Goal: Information Seeking & Learning: Learn about a topic

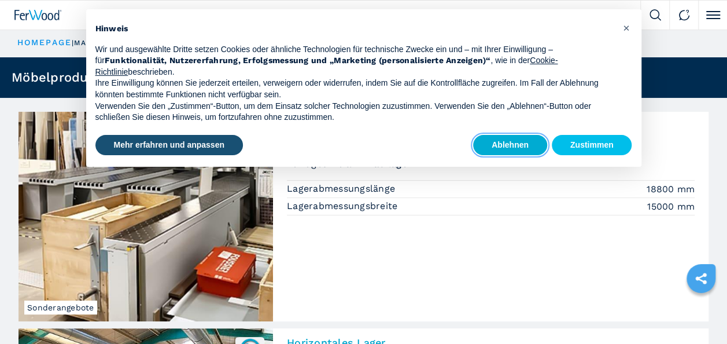
click at [508, 141] on button "Ablehnen" at bounding box center [510, 145] width 74 height 21
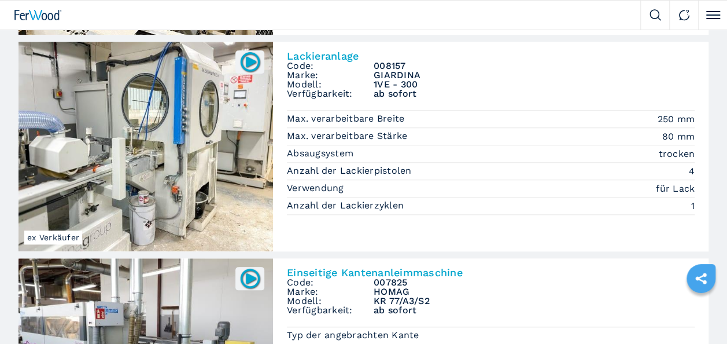
scroll to position [520, 0]
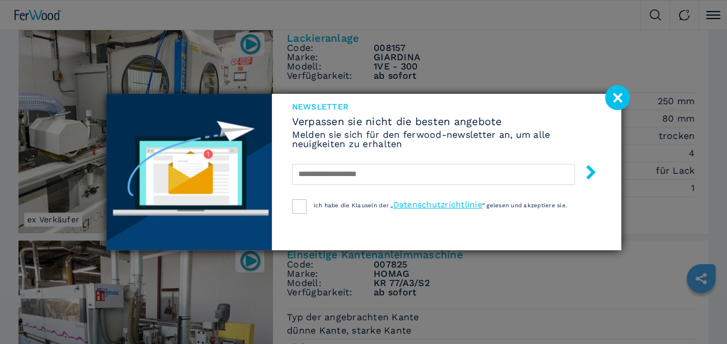
click at [615, 99] on image at bounding box center [617, 97] width 25 height 25
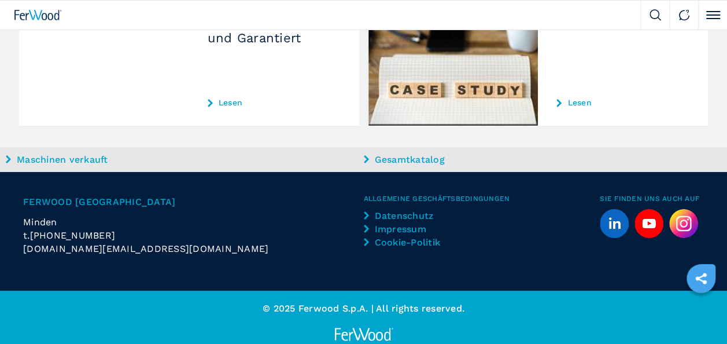
scroll to position [2118, 0]
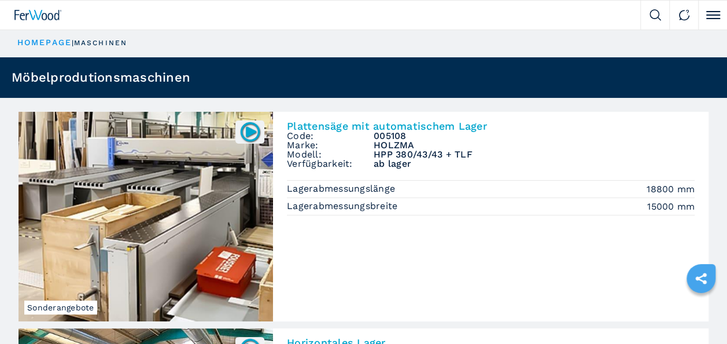
click at [39, 40] on link "HOMEPAGE" at bounding box center [44, 42] width 54 height 9
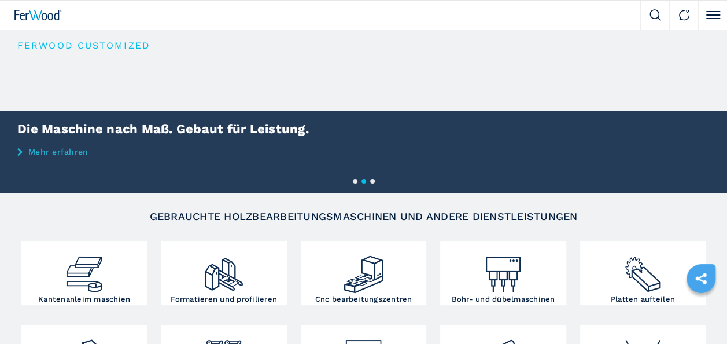
click at [364, 180] on button "2" at bounding box center [363, 181] width 5 height 5
click at [372, 180] on button "3" at bounding box center [372, 181] width 5 height 5
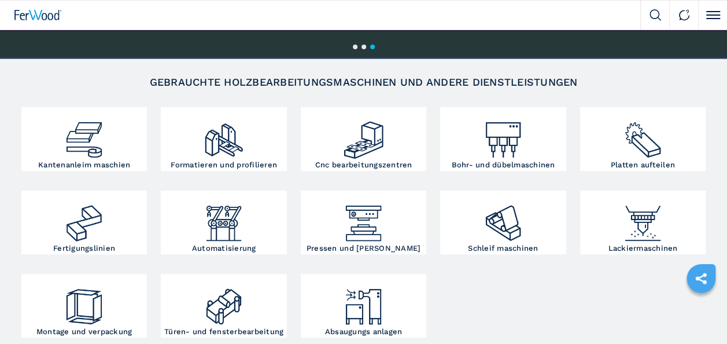
scroll to position [173, 0]
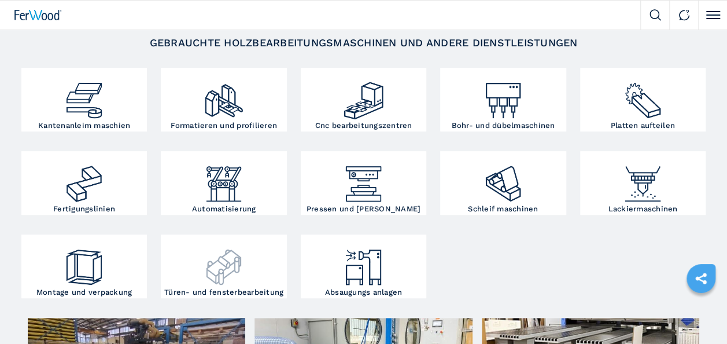
click at [221, 291] on h3 "Türen- und fensterbearbeitung" at bounding box center [223, 292] width 119 height 8
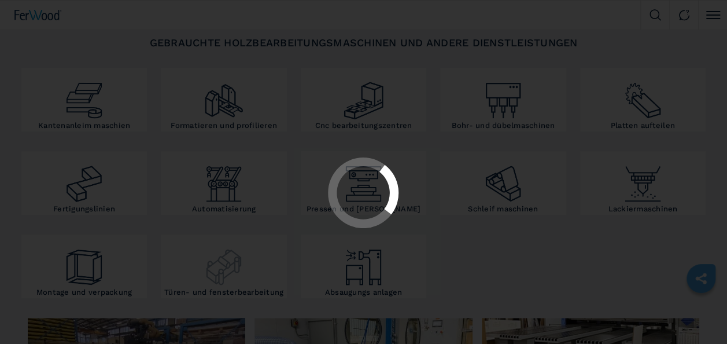
scroll to position [0, 0]
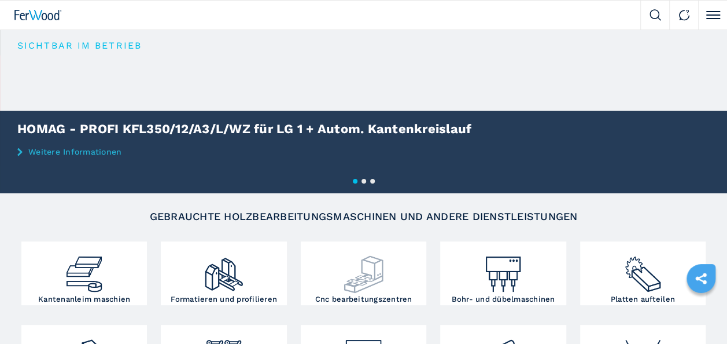
click at [371, 300] on h3 "Cnc bearbeitungszentren" at bounding box center [363, 299] width 97 height 8
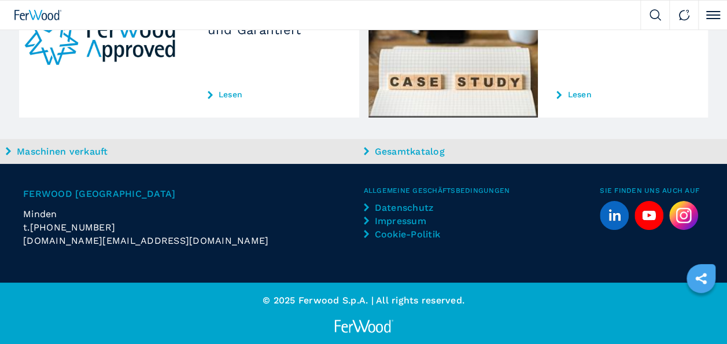
scroll to position [2118, 0]
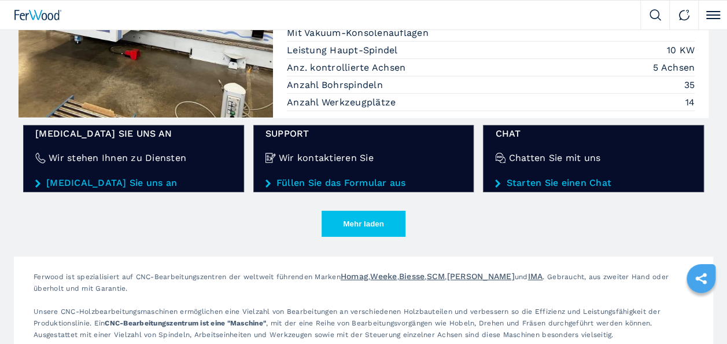
scroll to position [1793, 0]
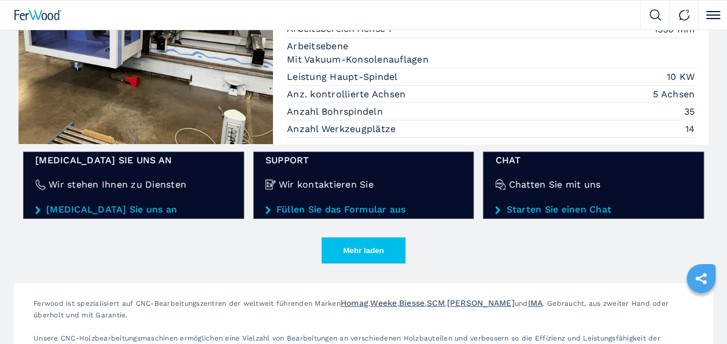
click at [350, 243] on button "Mehr laden" at bounding box center [364, 250] width 84 height 26
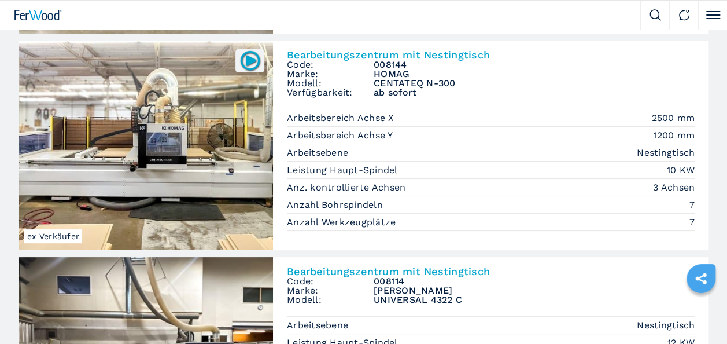
scroll to position [2197, 0]
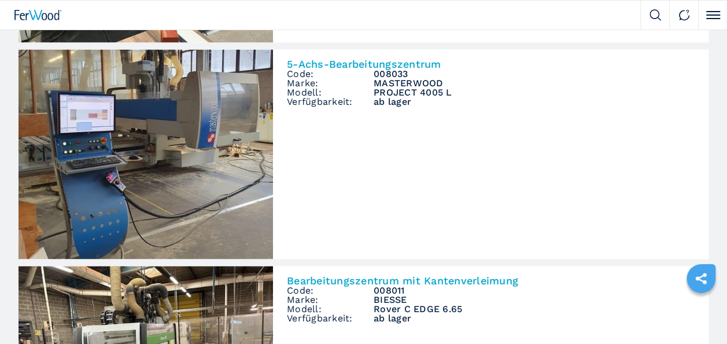
scroll to position [3238, 0]
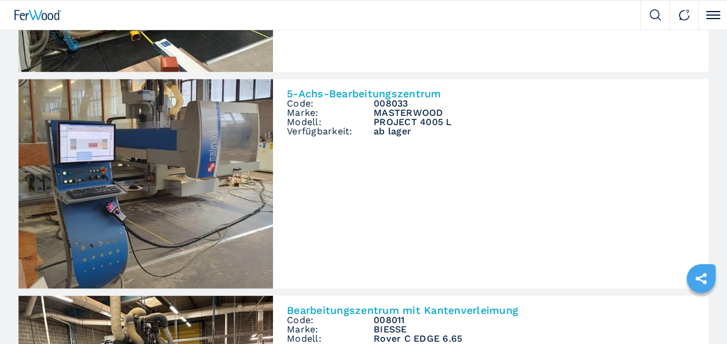
click at [133, 171] on img at bounding box center [146, 183] width 254 height 209
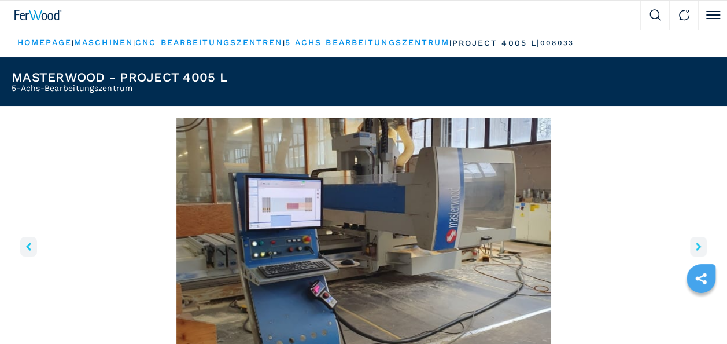
click at [697, 246] on icon "right-button" at bounding box center [698, 246] width 5 height 8
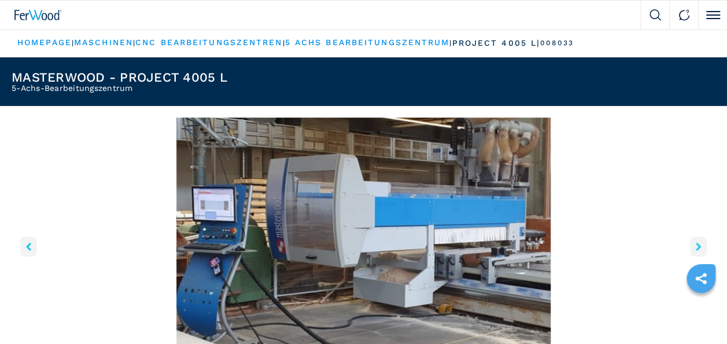
click at [698, 245] on icon "right-button" at bounding box center [698, 246] width 5 height 8
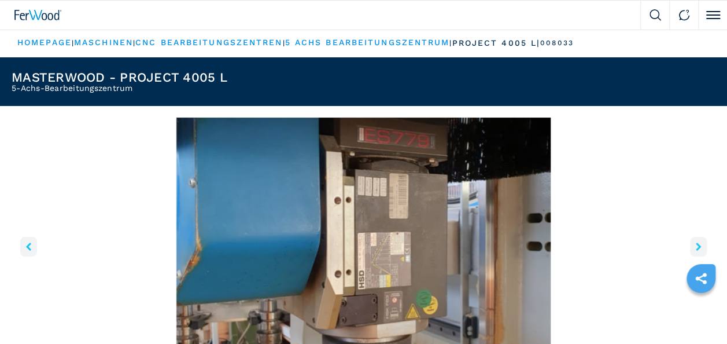
click at [696, 246] on icon "right-button" at bounding box center [698, 246] width 5 height 8
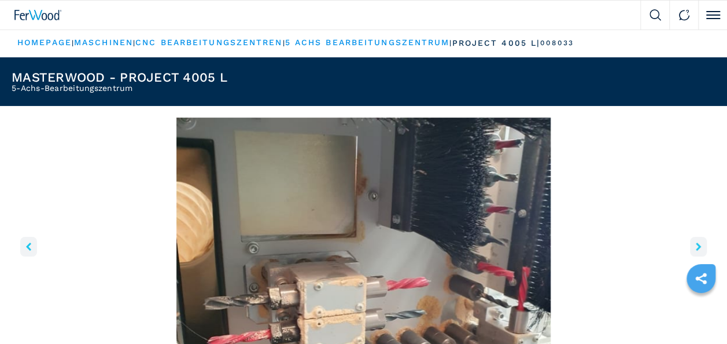
click at [696, 246] on icon "right-button" at bounding box center [698, 246] width 5 height 8
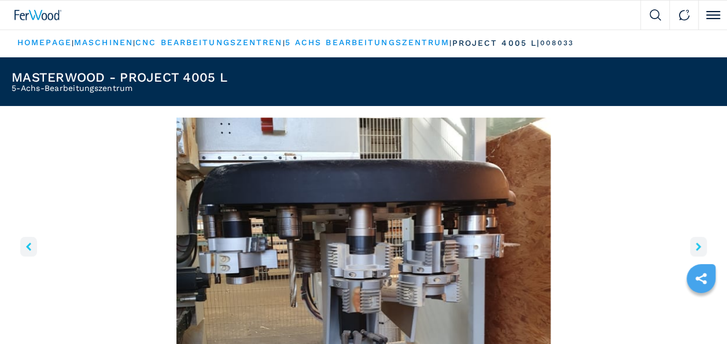
drag, startPoint x: 8, startPoint y: 0, endPoint x: 66, endPoint y: 194, distance: 202.7
click at [66, 194] on img "Go to Slide 5" at bounding box center [364, 257] width 704 height 280
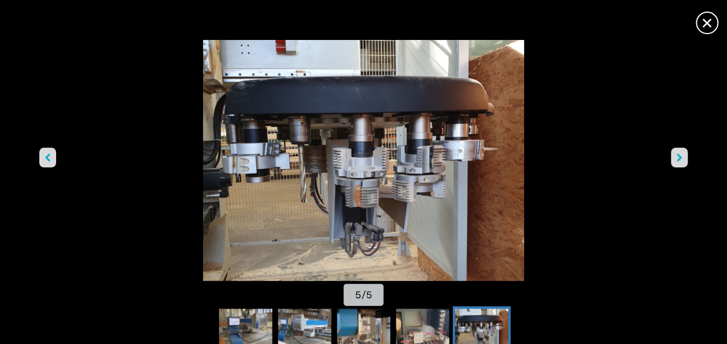
click at [705, 25] on span "×" at bounding box center [707, 20] width 20 height 20
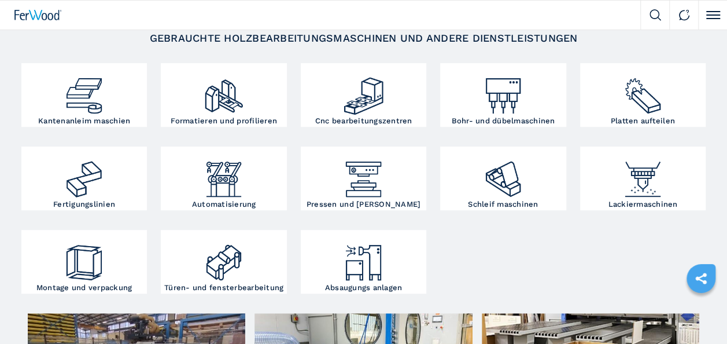
scroll to position [173, 0]
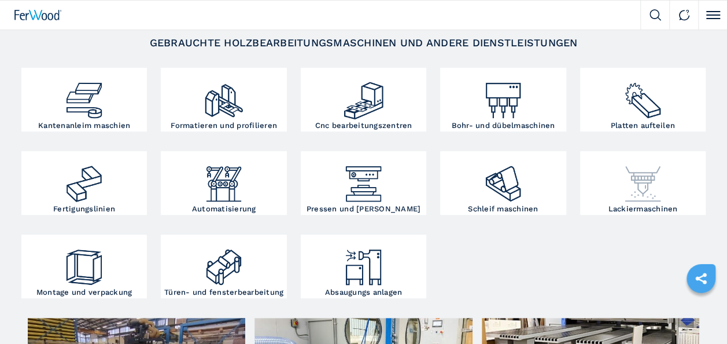
click at [640, 208] on h3 "Lackiermaschinen" at bounding box center [642, 209] width 69 height 8
click at [645, 176] on img at bounding box center [643, 179] width 42 height 51
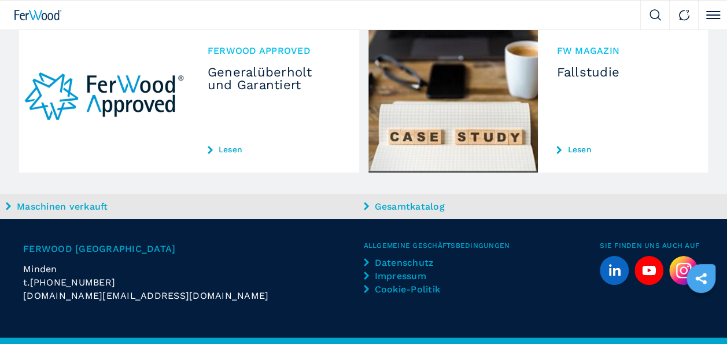
scroll to position [2095, 0]
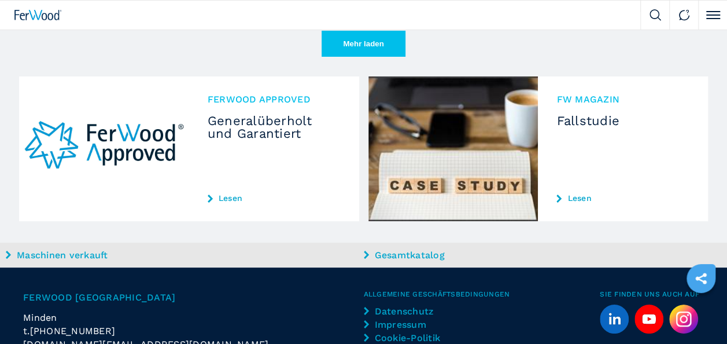
scroll to position [2078, 0]
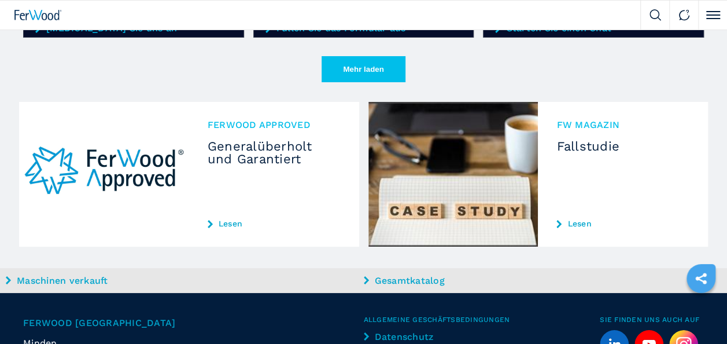
click at [227, 219] on link "Lesen" at bounding box center [274, 223] width 133 height 9
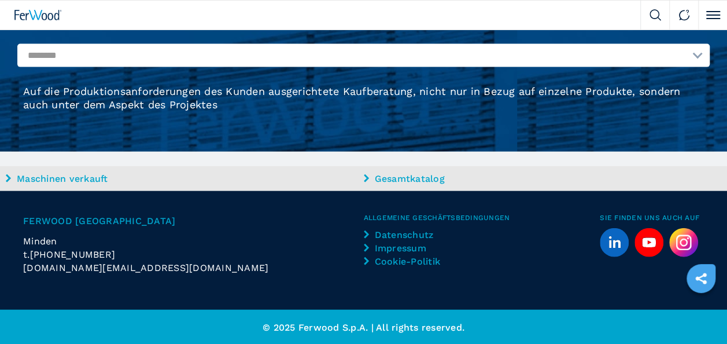
scroll to position [1288, 0]
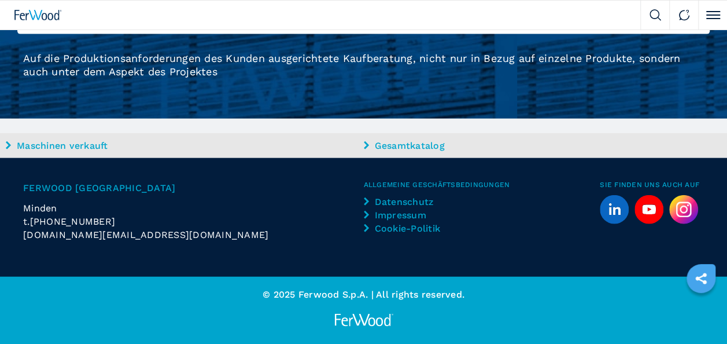
click at [390, 145] on link "Gesamtkatalog" at bounding box center [541, 145] width 355 height 13
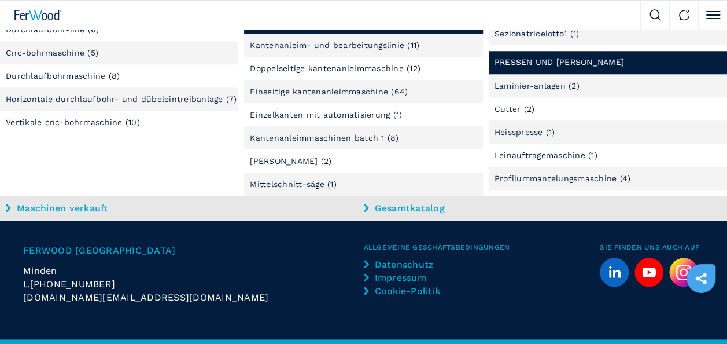
scroll to position [578, 0]
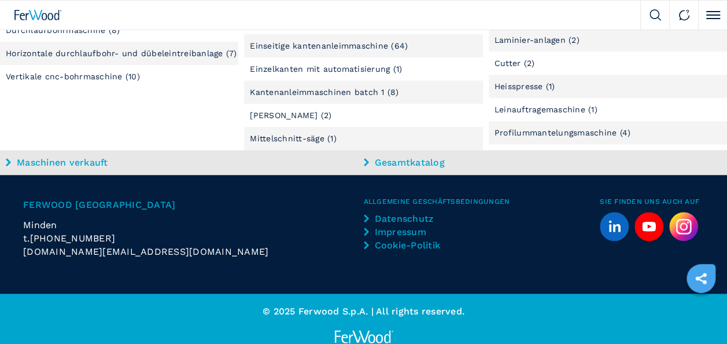
click at [400, 162] on link "Gesamtkatalog" at bounding box center [541, 162] width 355 height 13
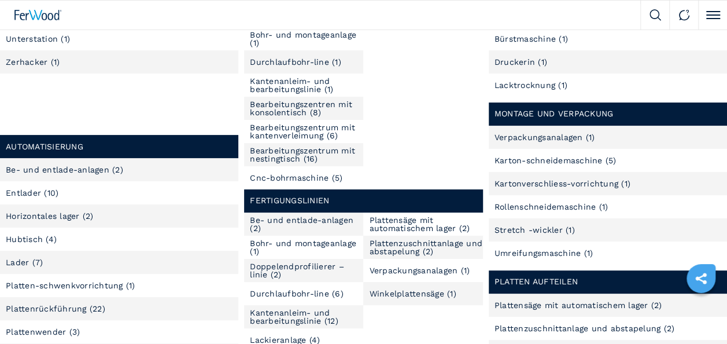
scroll to position [58, 0]
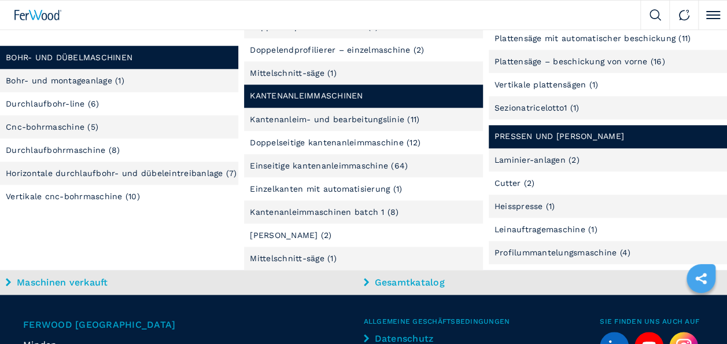
scroll to position [463, 0]
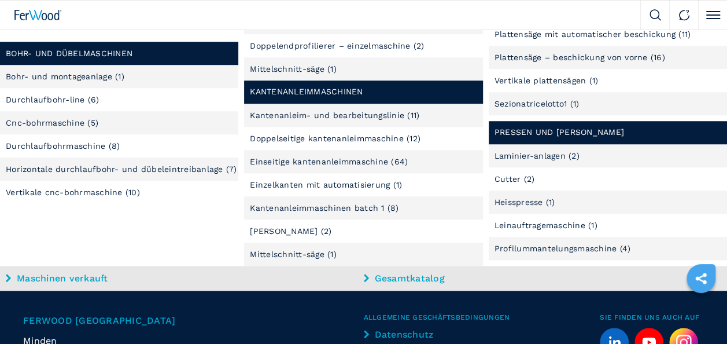
click at [67, 75] on link "Bohr- und montageanlage (1)" at bounding box center [65, 76] width 119 height 8
